Goal: Use online tool/utility: Utilize a website feature to perform a specific function

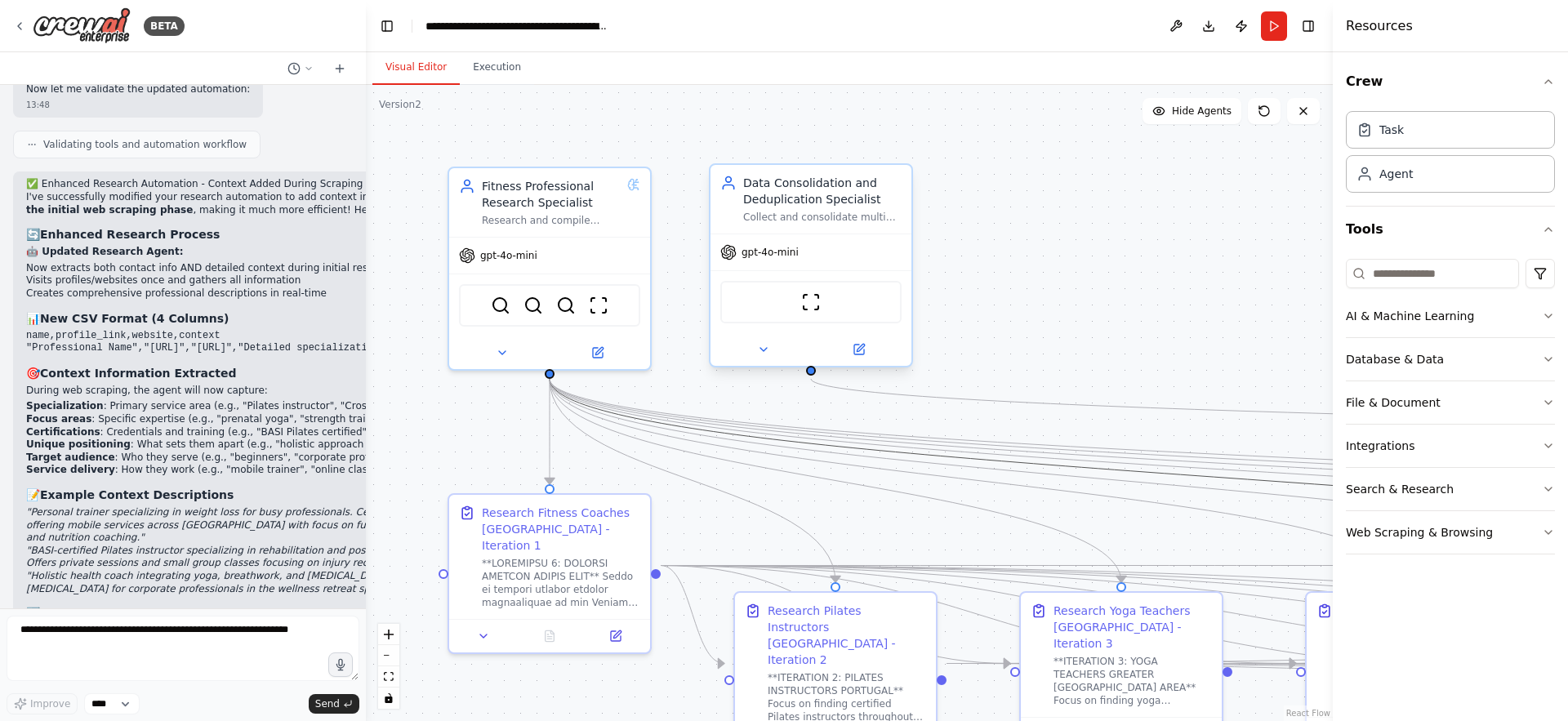
drag, startPoint x: 1055, startPoint y: 468, endPoint x: 879, endPoint y: 260, distance: 272.5
click at [879, 260] on div ".deletable-edge-delete-btn { width: 20px; height: 20px; border: 0px solid #ffff…" at bounding box center [849, 402] width 966 height 636
click at [1182, 331] on div ".deletable-edge-delete-btn { width: 20px; height: 20px; border: 0px solid #ffff…" at bounding box center [849, 402] width 966 height 636
drag, startPoint x: 1215, startPoint y: 407, endPoint x: 990, endPoint y: 221, distance: 291.9
click at [990, 221] on div ".deletable-edge-delete-btn { width: 20px; height: 20px; border: 0px solid #ffff…" at bounding box center [849, 402] width 966 height 636
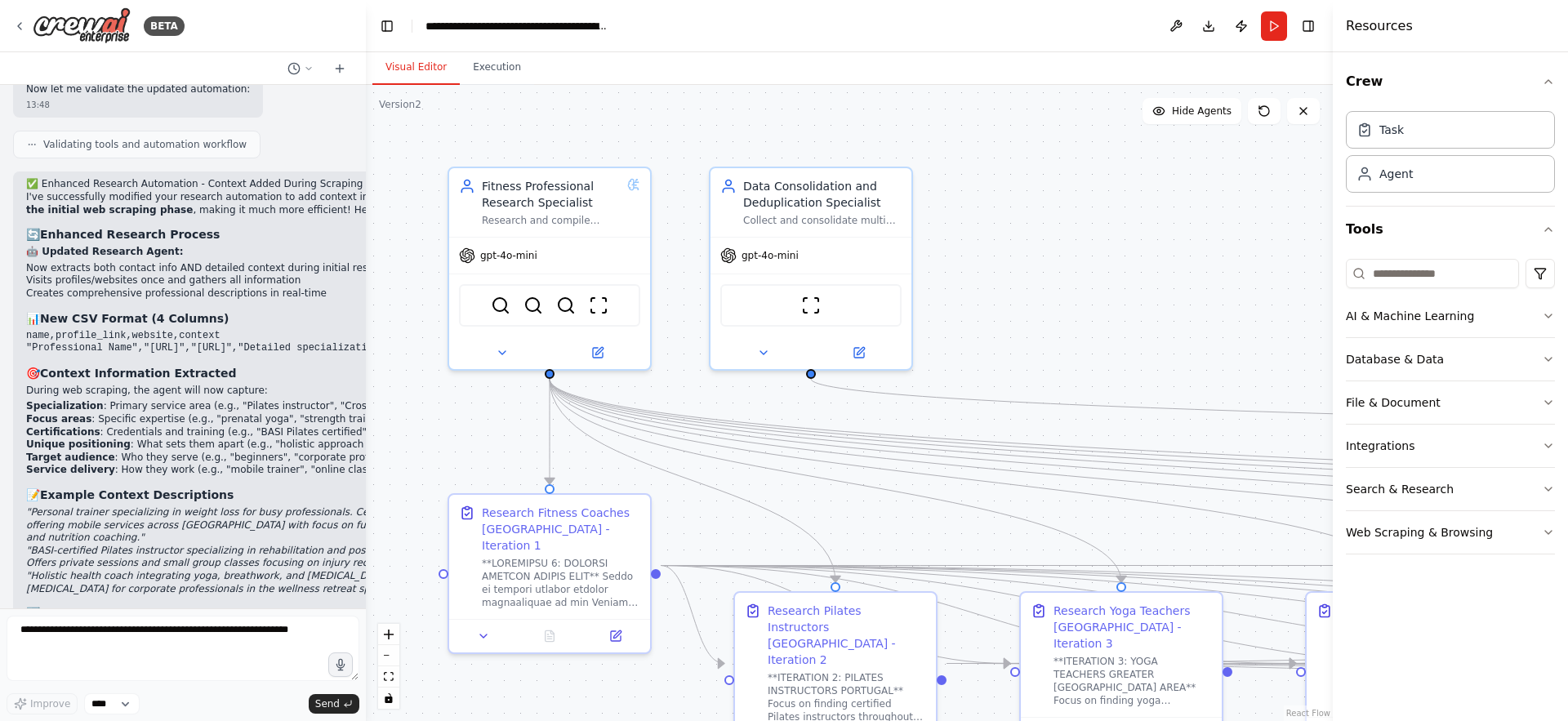
click at [1154, 355] on div ".deletable-edge-delete-btn { width: 20px; height: 20px; border: 0px solid #ffff…" at bounding box center [849, 402] width 966 height 636
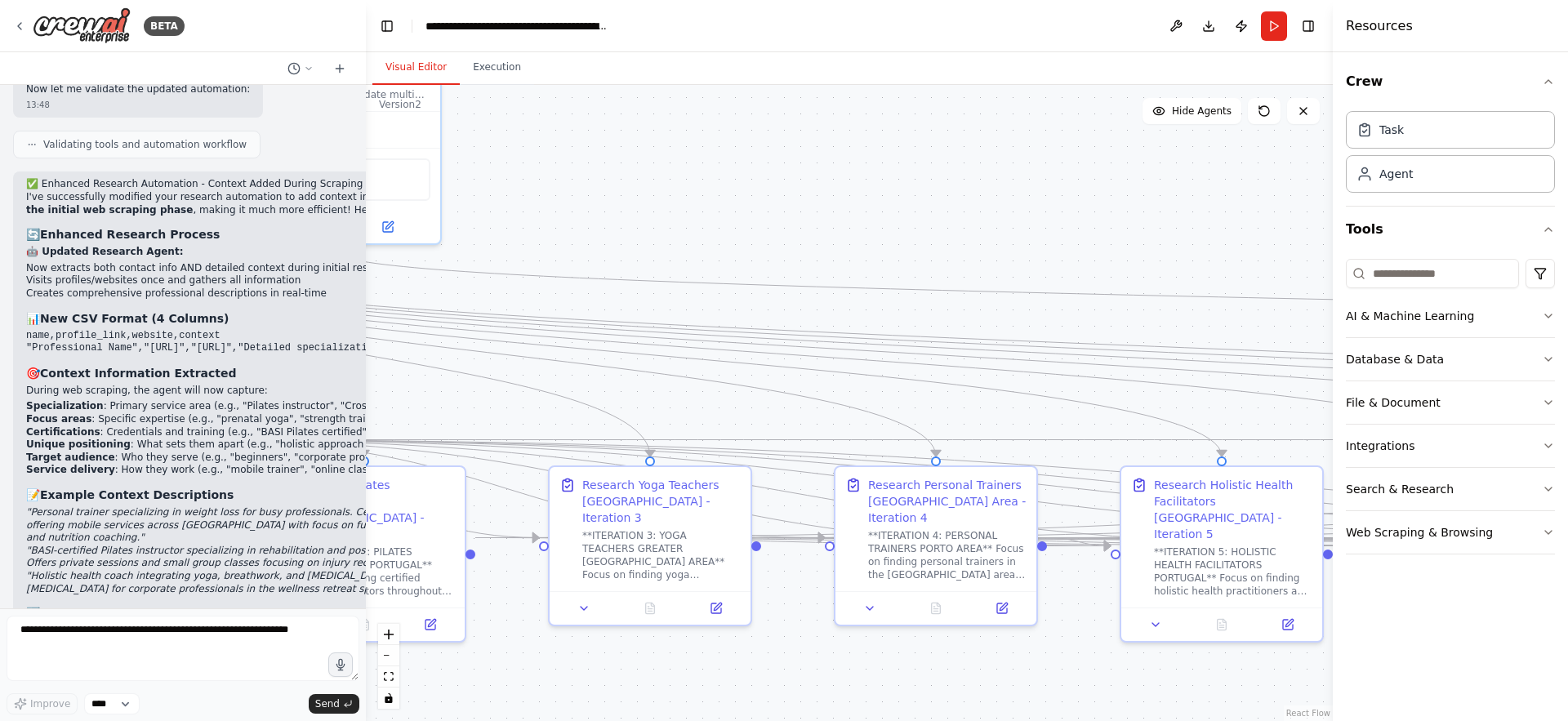
drag, startPoint x: 1154, startPoint y: 355, endPoint x: 470, endPoint y: 156, distance: 712.4
click at [470, 156] on div ".deletable-edge-delete-btn { width: 20px; height: 20px; border: 0px solid #ffff…" at bounding box center [849, 402] width 966 height 636
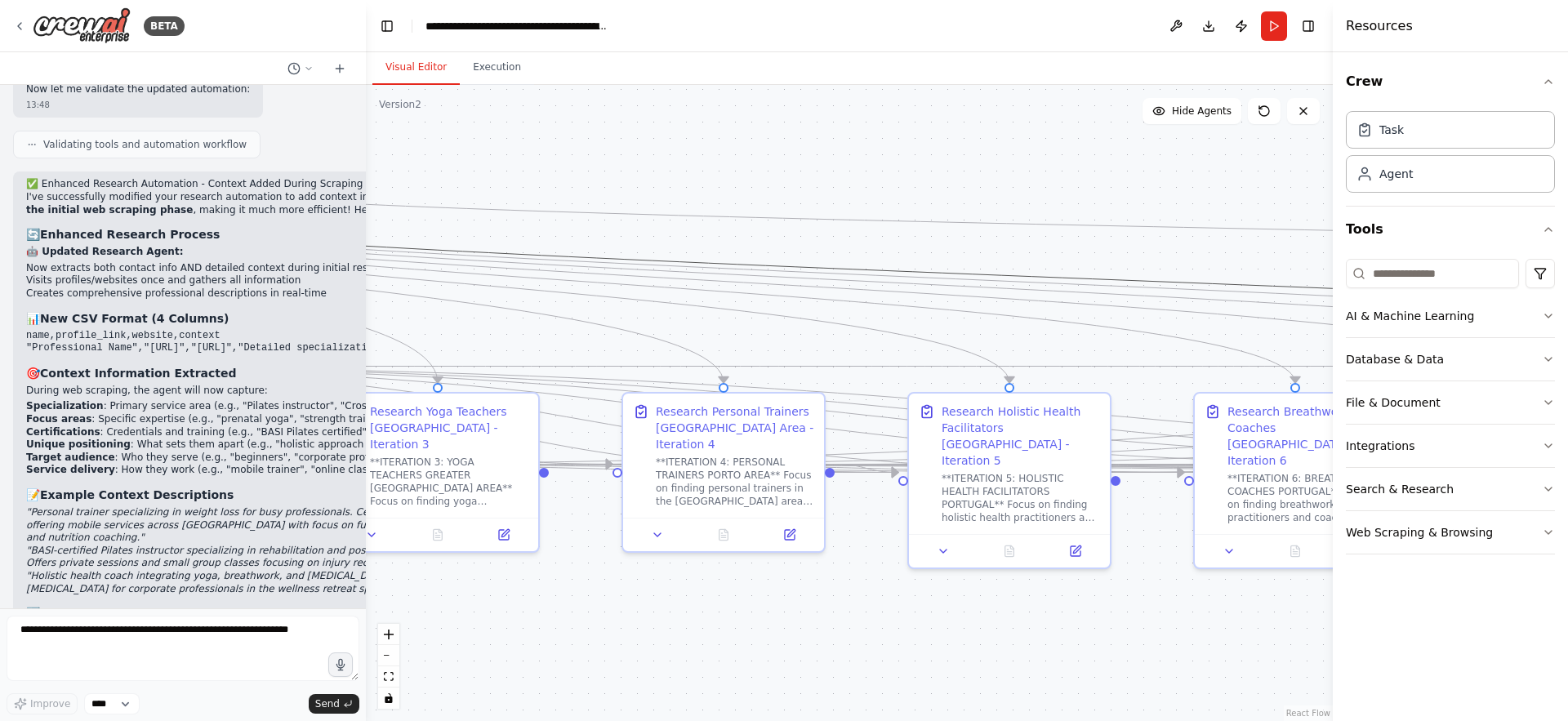
drag, startPoint x: 1065, startPoint y: 280, endPoint x: 582, endPoint y: 254, distance: 483.7
click at [582, 254] on icon "Edge from a525c09b-edb2-4387-b665-612ffcae9cf9 to f734280b-b019-434f-8309-3af84…" at bounding box center [1152, 281] width 2572 height 203
drag, startPoint x: 1084, startPoint y: 288, endPoint x: 697, endPoint y: 250, distance: 388.9
click at [1128, 257] on div ".deletable-edge-delete-btn { width: 20px; height: 20px; border: 0px solid #ffff…" at bounding box center [849, 402] width 966 height 636
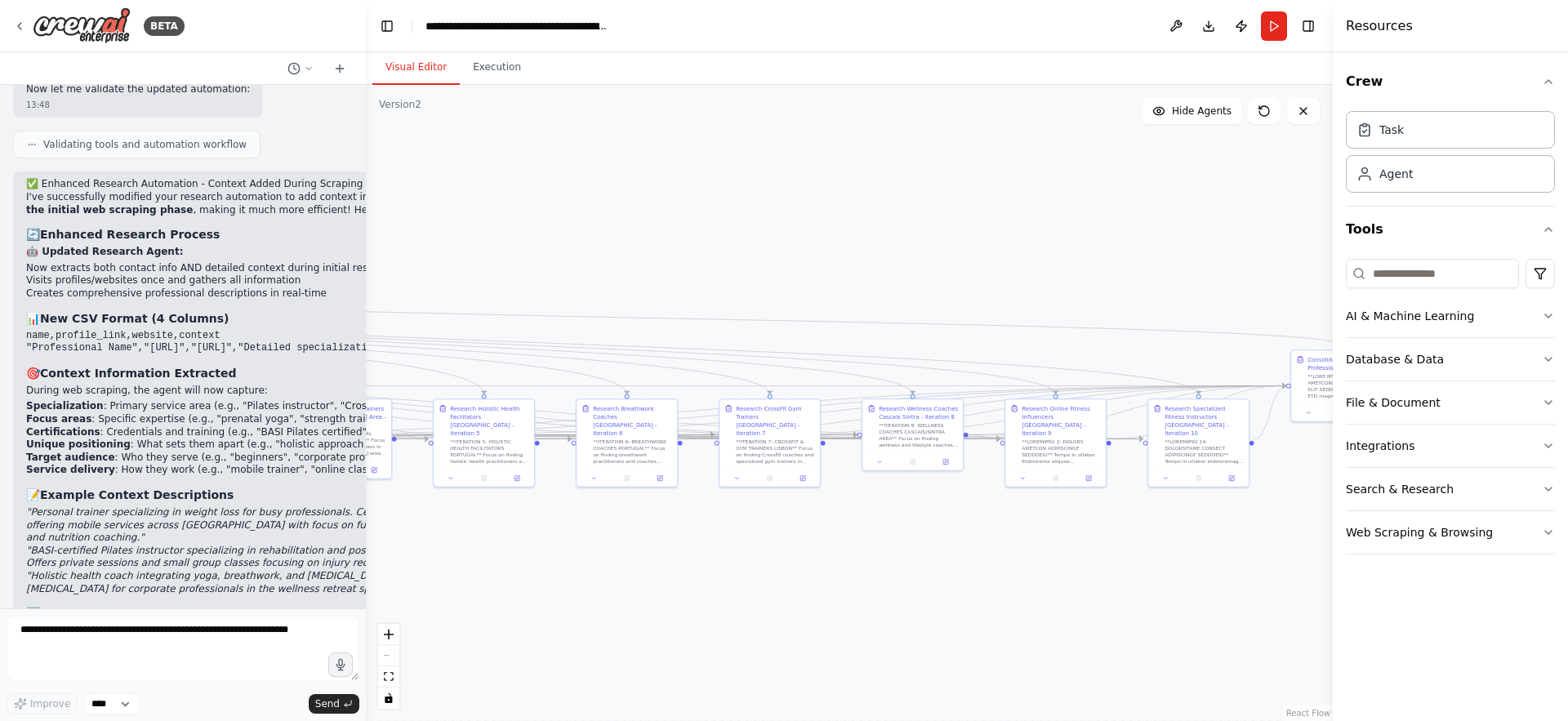
drag, startPoint x: 1239, startPoint y: 535, endPoint x: 667, endPoint y: 546, distance: 572.1
click at [667, 546] on div ".deletable-edge-delete-btn { width: 20px; height: 20px; border: 0px solid #ffff…" at bounding box center [849, 402] width 966 height 636
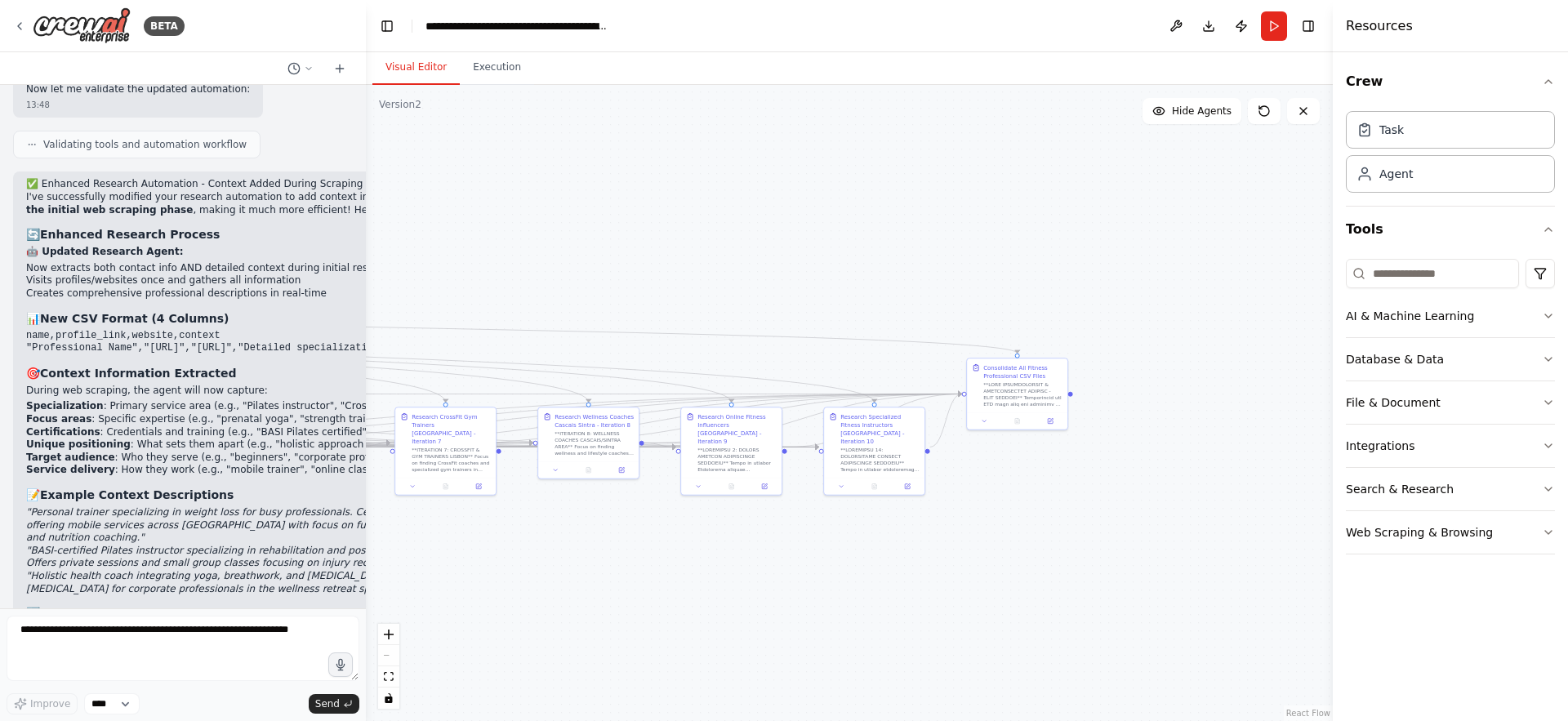
drag, startPoint x: 1180, startPoint y: 541, endPoint x: 858, endPoint y: 549, distance: 322.1
click at [857, 549] on div ".deletable-edge-delete-btn { width: 20px; height: 20px; border: 0px solid #ffff…" at bounding box center [849, 402] width 966 height 636
click at [1008, 377] on div "Consolidate All Fitness Professional CSV Files" at bounding box center [1024, 370] width 79 height 17
click at [1032, 387] on div at bounding box center [1024, 393] width 79 height 26
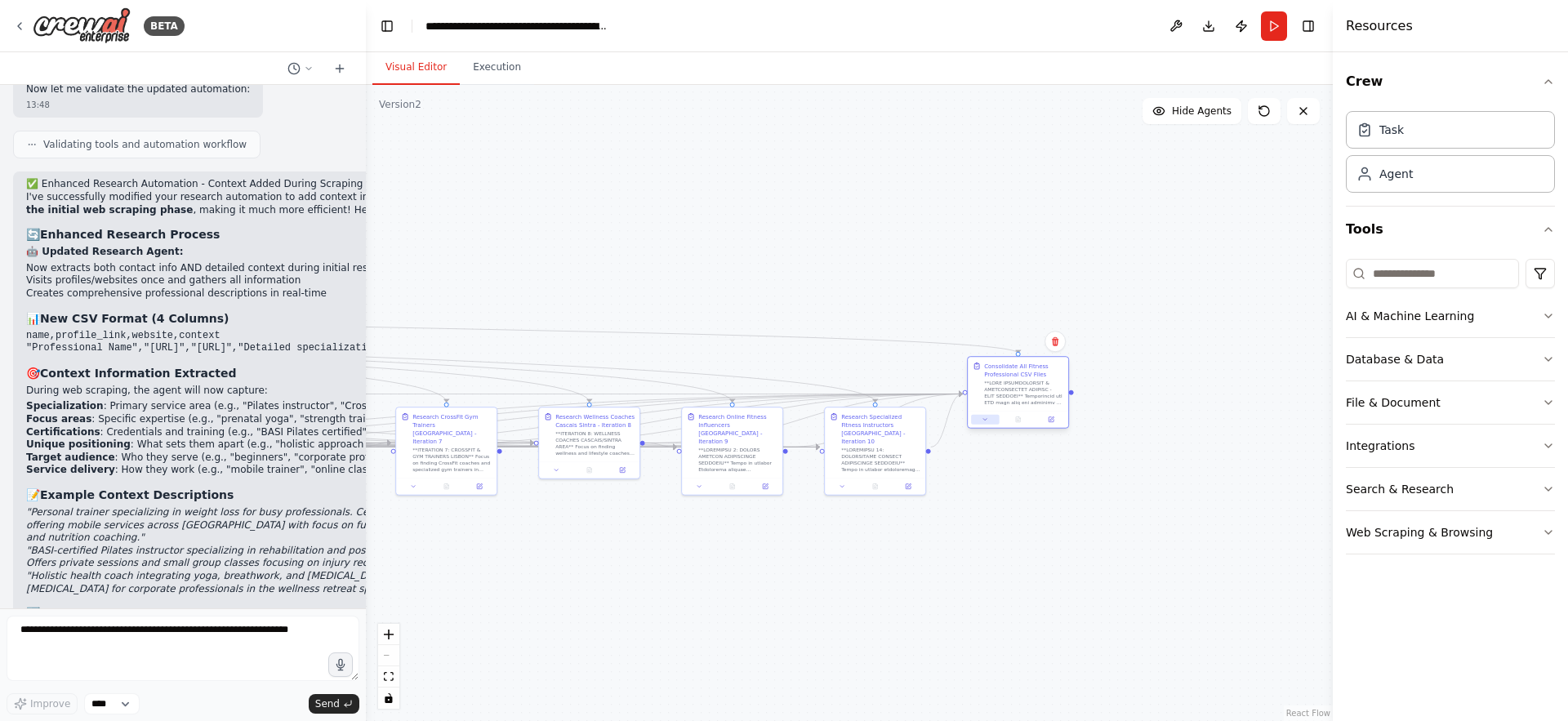
click at [985, 420] on icon at bounding box center [984, 419] width 7 height 7
click at [1100, 505] on textarea at bounding box center [1048, 496] width 149 height 29
click at [1098, 548] on textarea "**********" at bounding box center [1048, 542] width 149 height 29
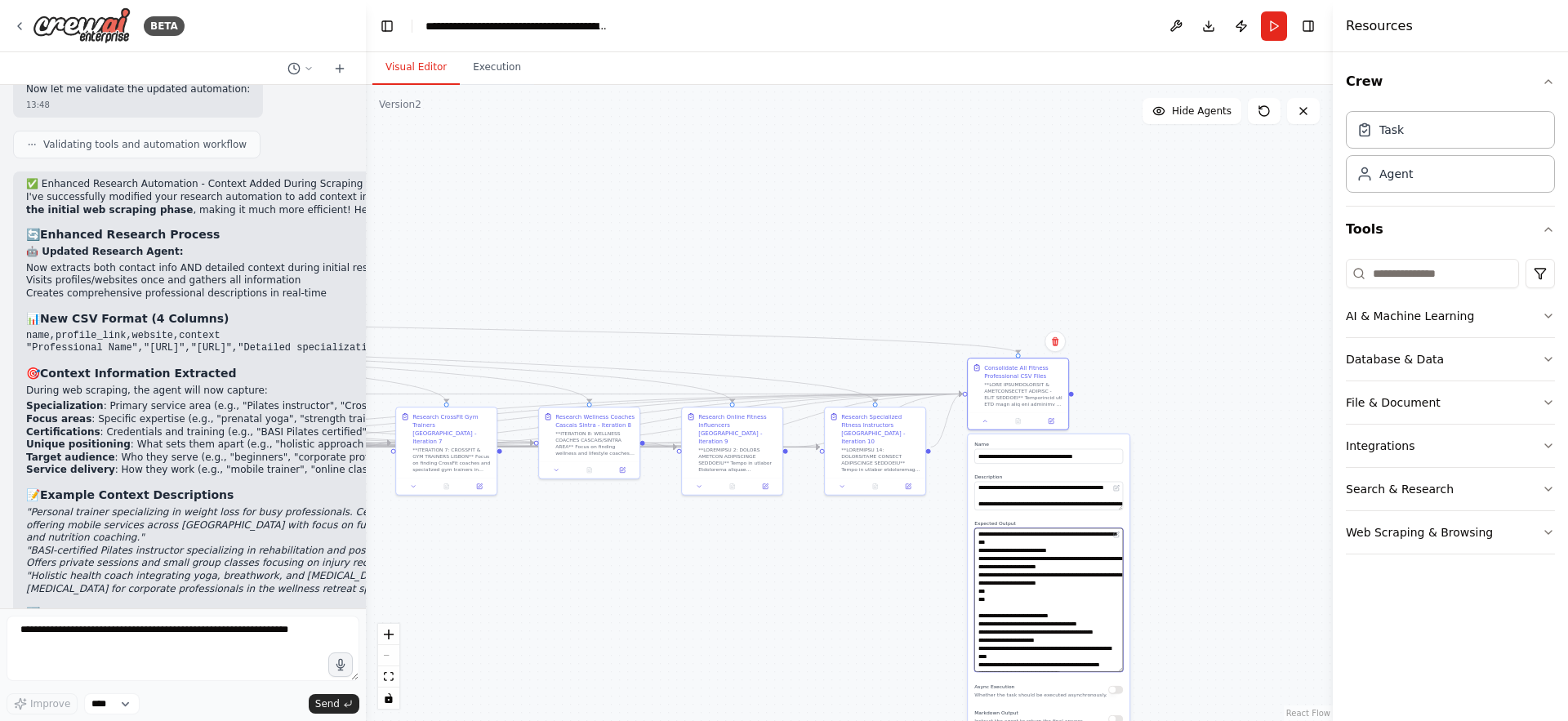
drag, startPoint x: 1120, startPoint y: 553, endPoint x: 1106, endPoint y: 669, distance: 116.8
click at [1106, 669] on textarea "**********" at bounding box center [1048, 601] width 149 height 144
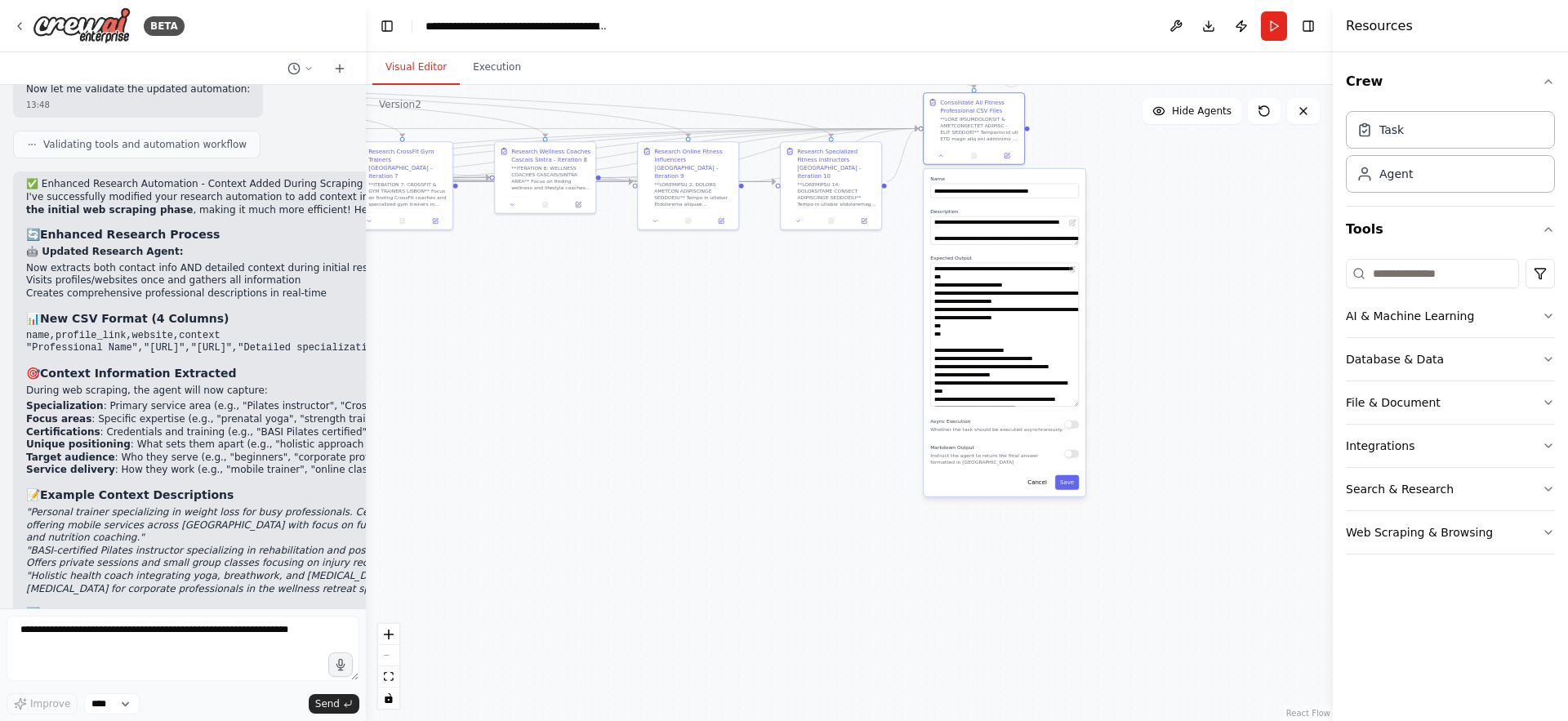
drag, startPoint x: 1194, startPoint y: 597, endPoint x: 1151, endPoint y: 331, distance: 269.5
click at [1151, 331] on div ".deletable-edge-delete-btn { width: 20px; height: 20px; border: 0px solid #ffff…" at bounding box center [849, 402] width 966 height 636
click at [1072, 486] on button "Save" at bounding box center [1067, 482] width 24 height 15
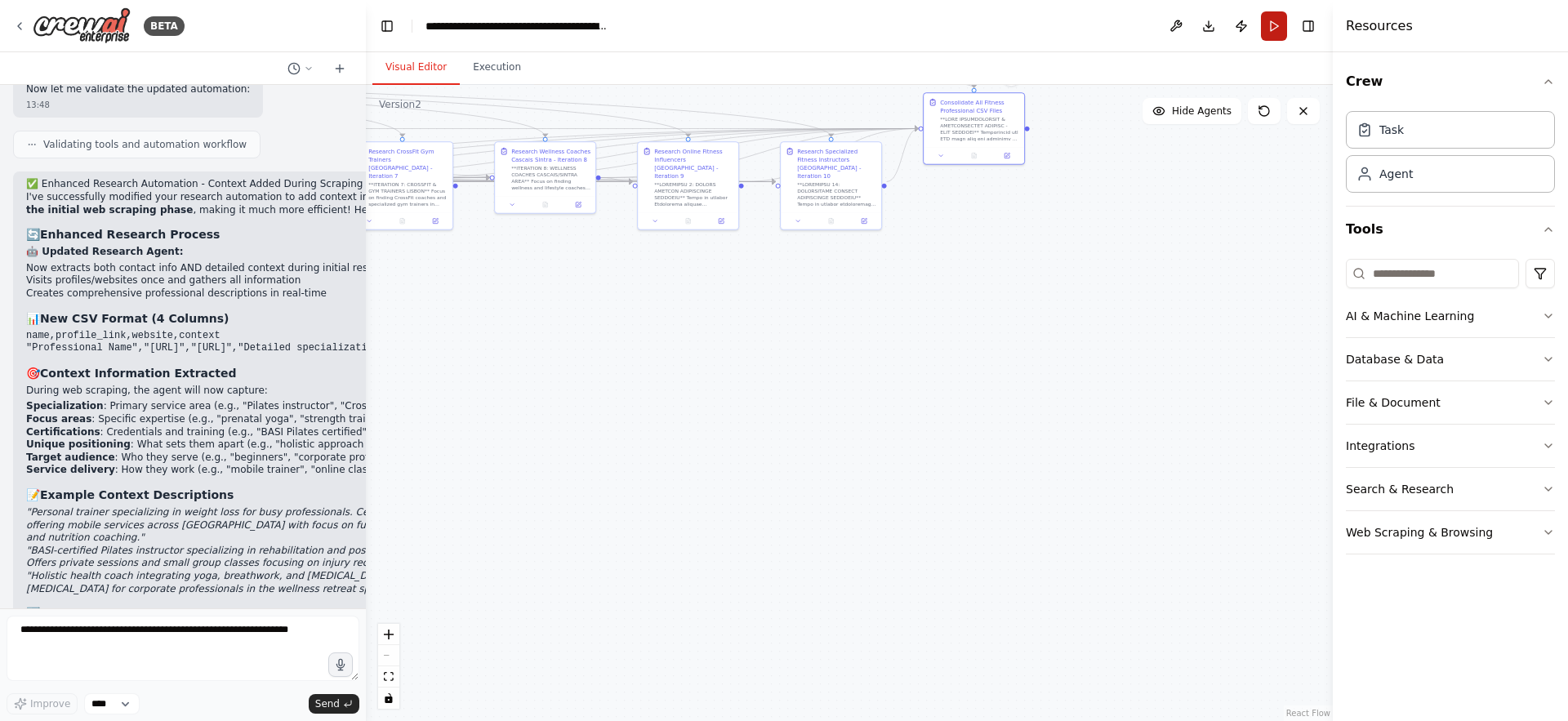
click at [1270, 26] on button "Run" at bounding box center [1273, 27] width 26 height 30
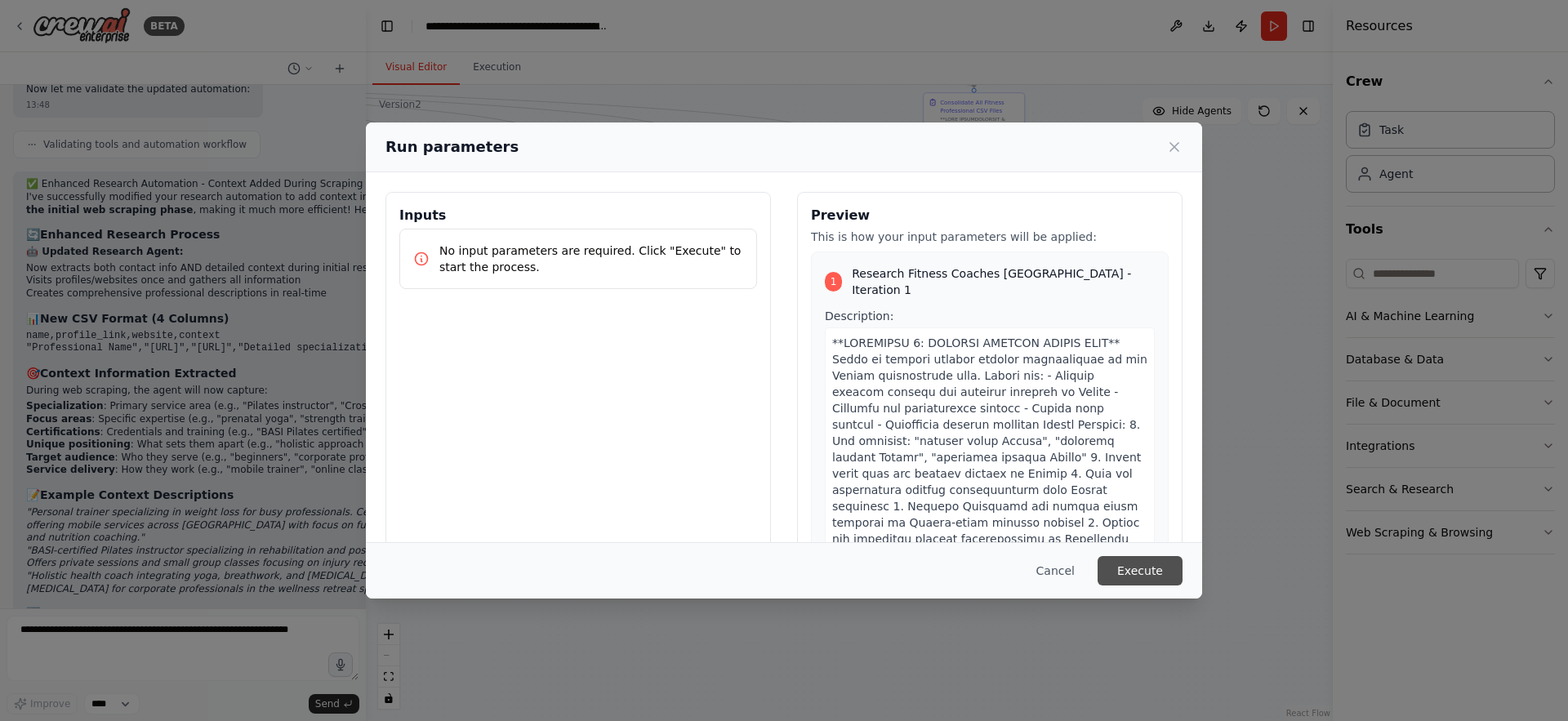
click at [1132, 579] on button "Execute" at bounding box center [1140, 571] width 85 height 30
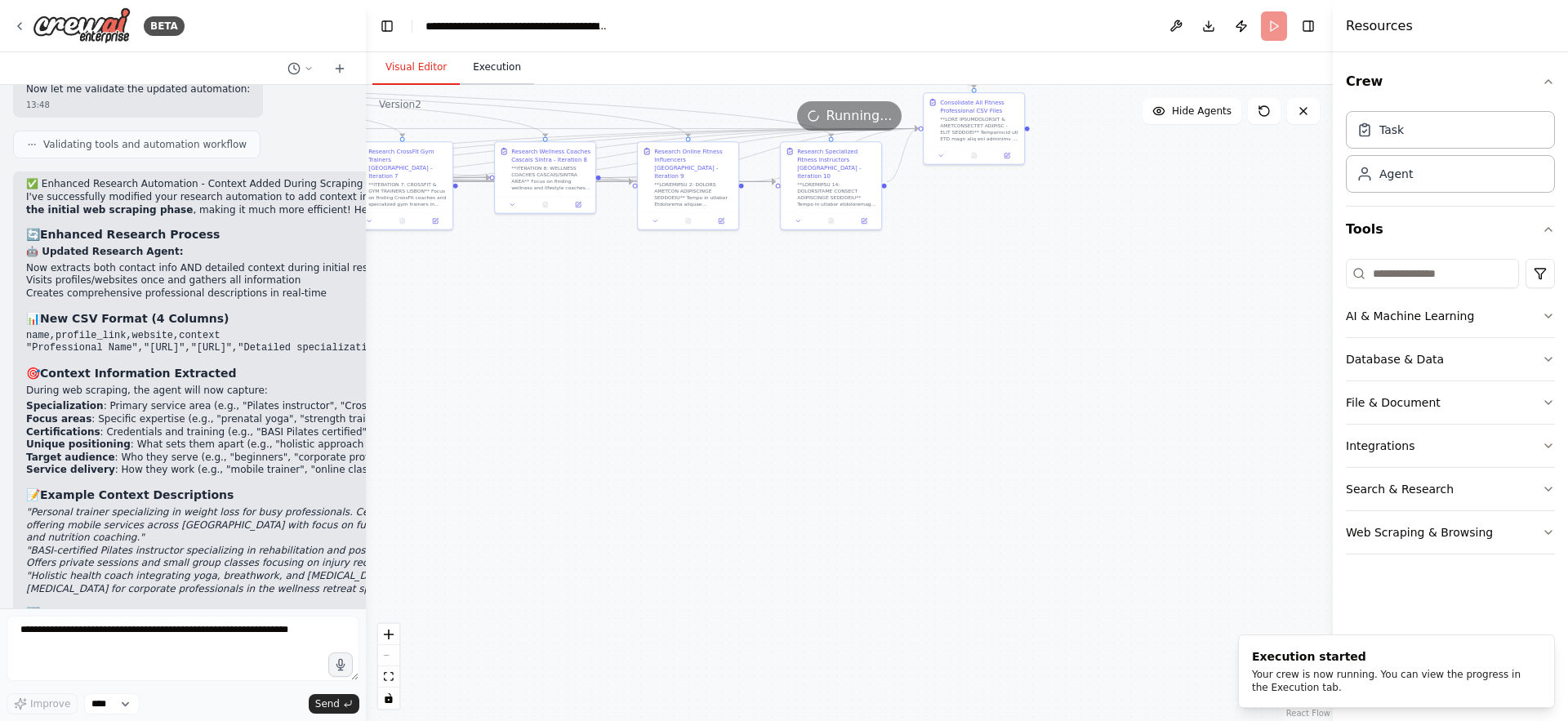
click at [490, 74] on button "Execution" at bounding box center [496, 67] width 74 height 35
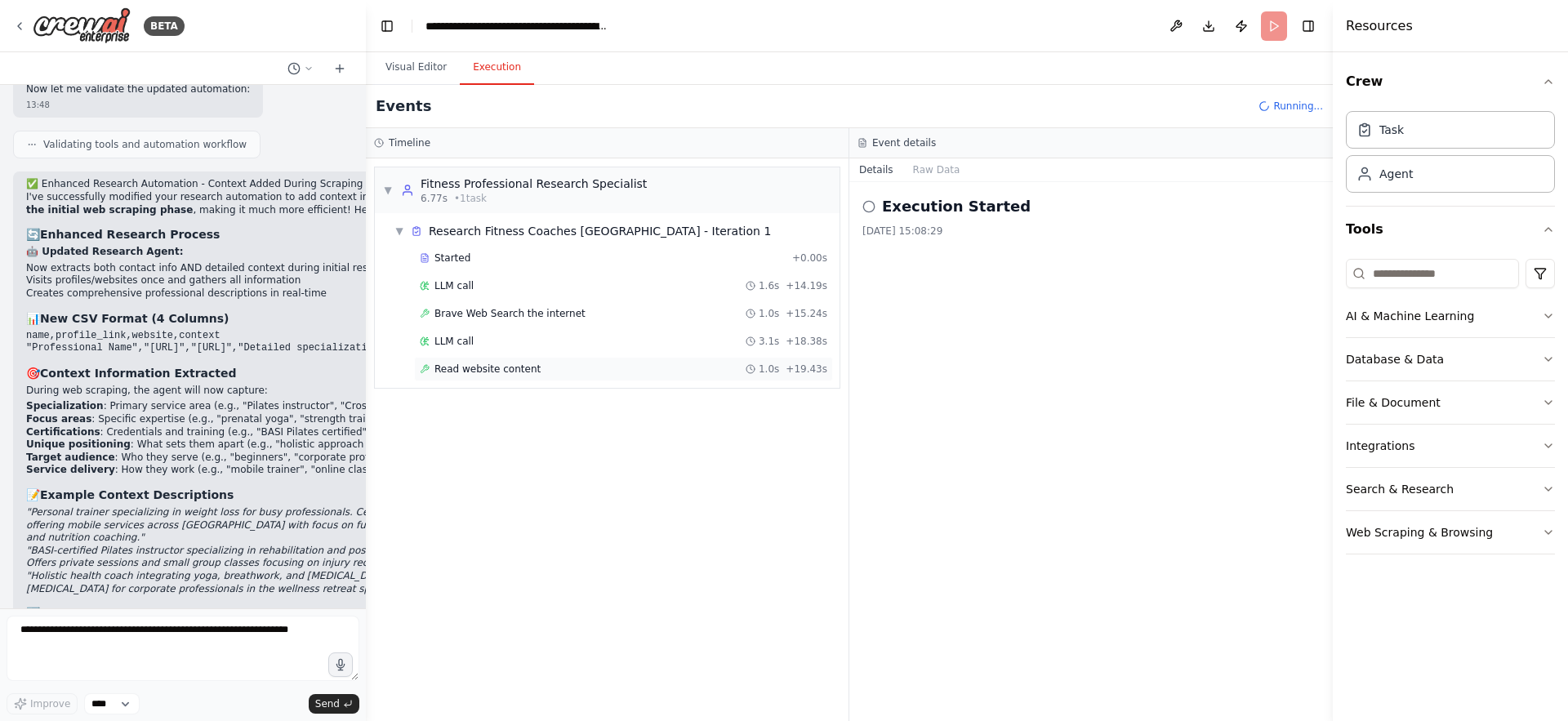
click at [496, 368] on span "Read website content" at bounding box center [488, 369] width 107 height 13
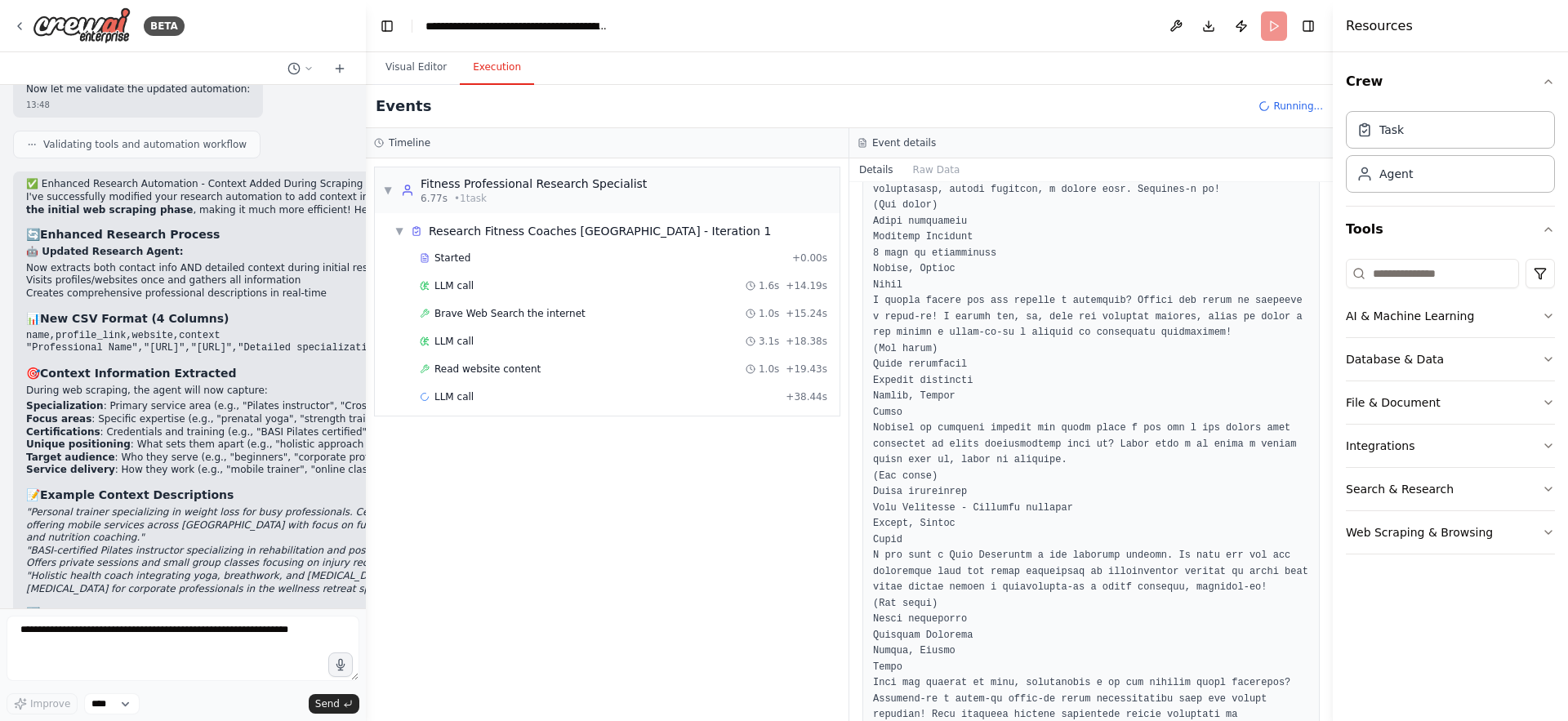
scroll to position [7988, 0]
